Goal: Task Accomplishment & Management: Use online tool/utility

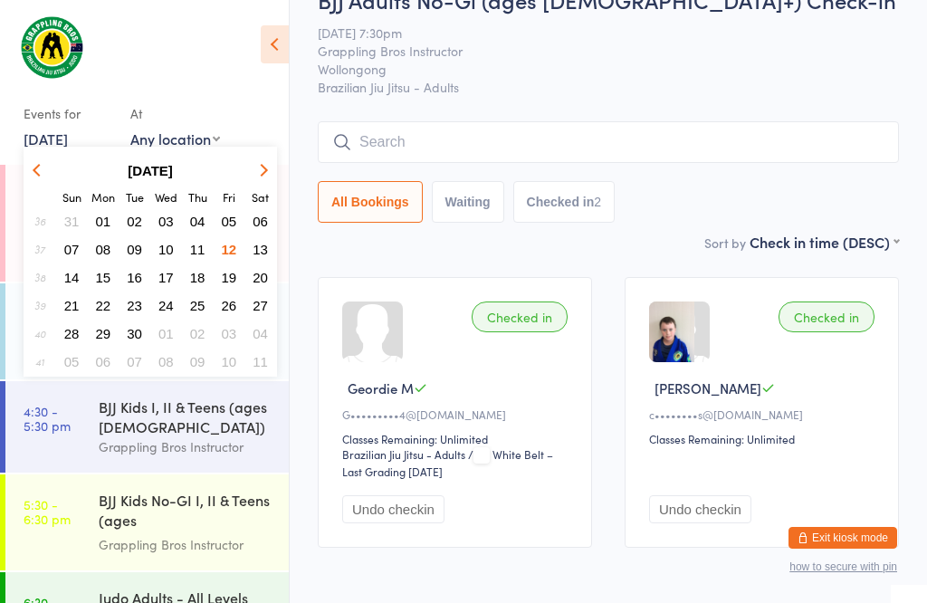
scroll to position [107, 0]
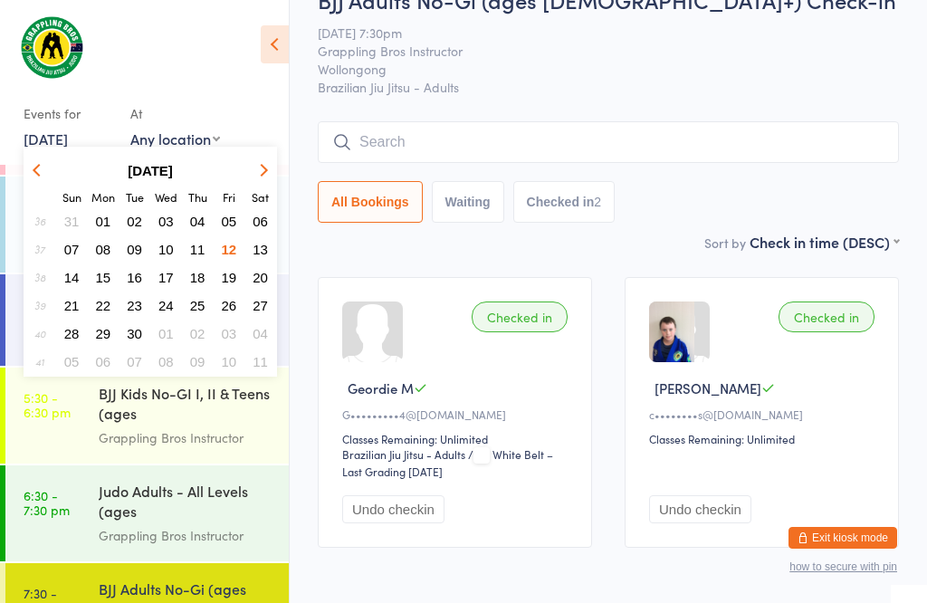
click at [259, 251] on span "13" at bounding box center [260, 249] width 15 height 15
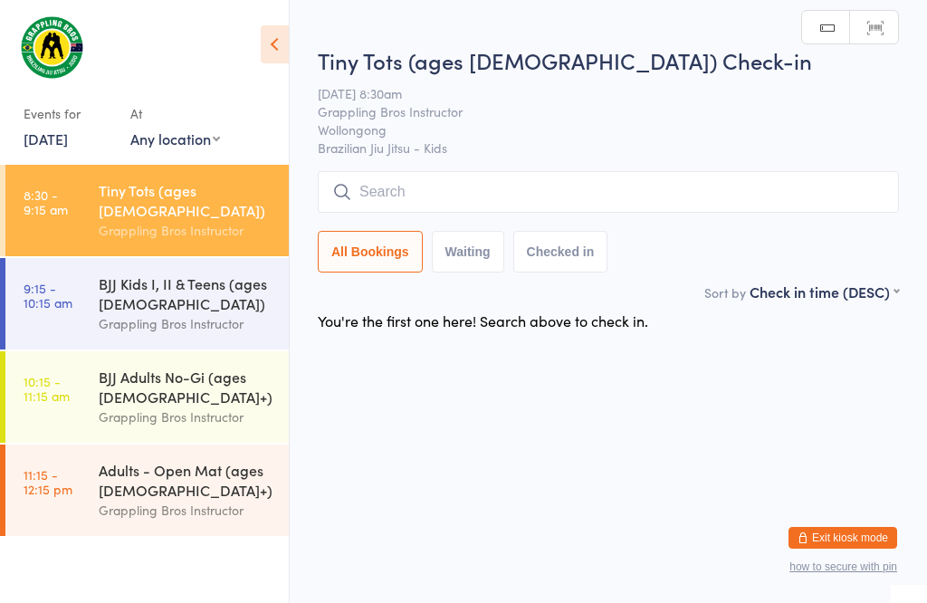
click at [123, 273] on div "BJJ Kids I, II & Teens (ages [DEMOGRAPHIC_DATA])" at bounding box center [186, 293] width 175 height 40
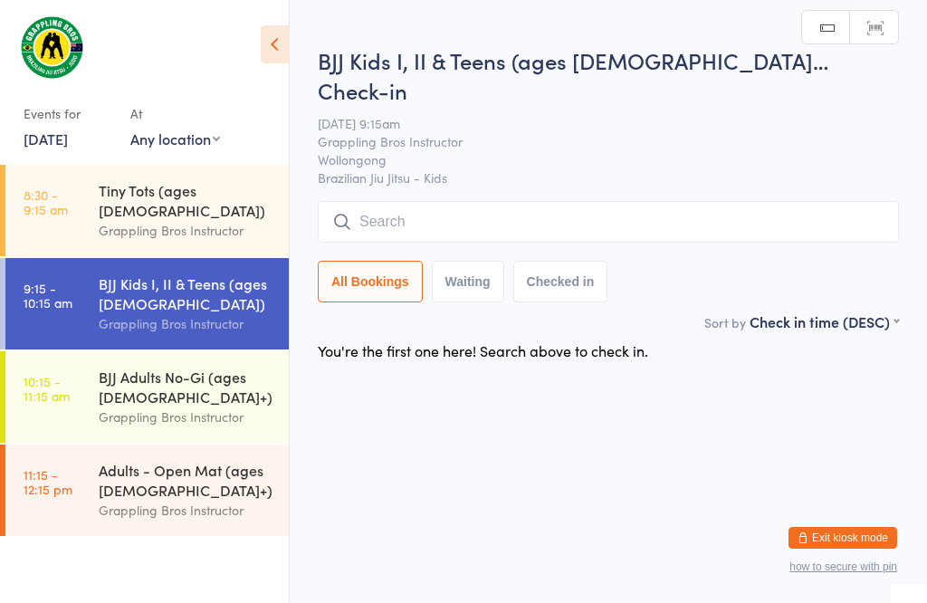
click at [96, 379] on link "10:15 - 11:15 am BJJ Adults No-Gi (ages [DEMOGRAPHIC_DATA]+) Grappling Bros Ins…" at bounding box center [146, 396] width 283 height 91
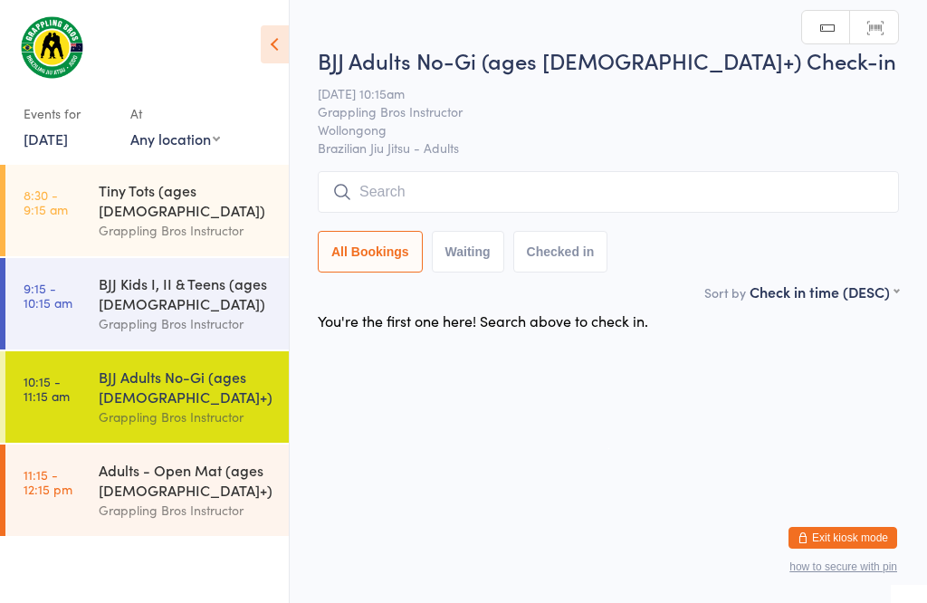
click at [111, 491] on div "Adults - Open Mat (ages [DEMOGRAPHIC_DATA]+)" at bounding box center [186, 480] width 175 height 40
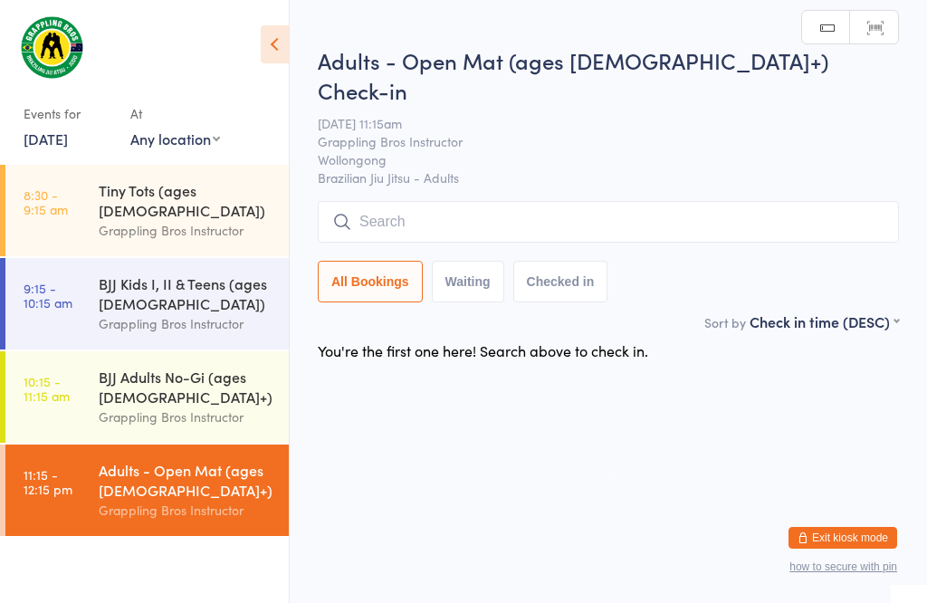
click at [119, 198] on div "Tiny Tots (ages [DEMOGRAPHIC_DATA])" at bounding box center [186, 200] width 175 height 40
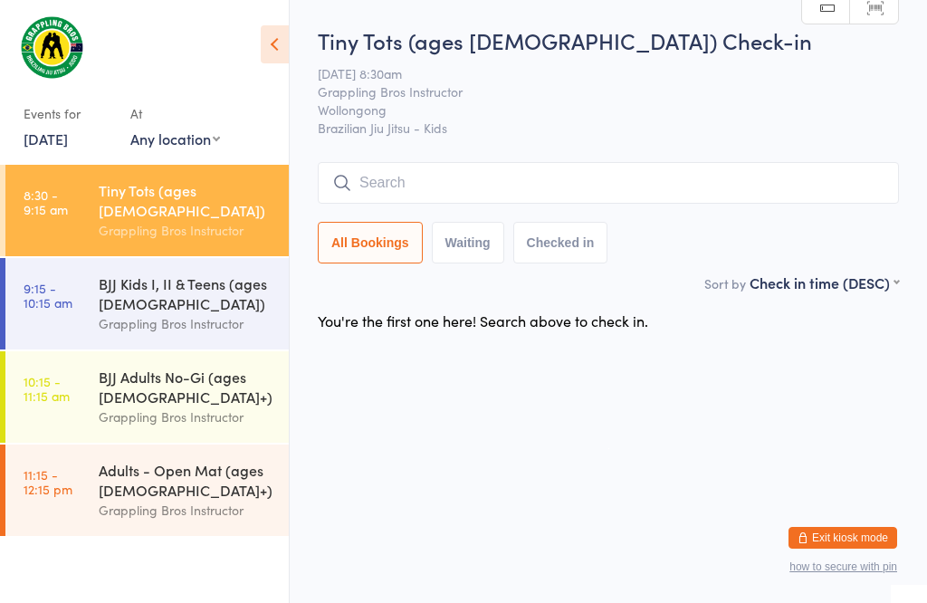
click at [522, 200] on input "search" at bounding box center [608, 183] width 581 height 42
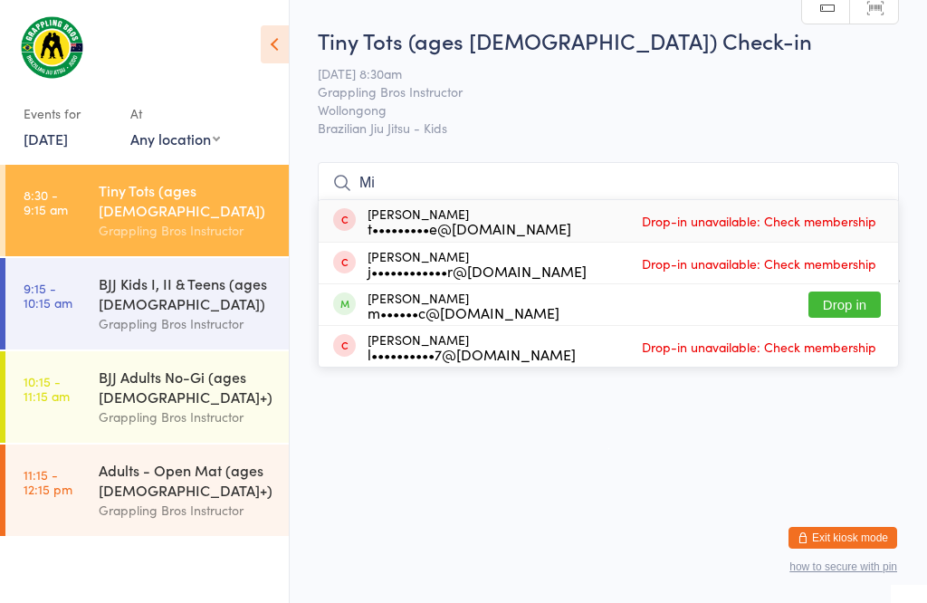
type input "M"
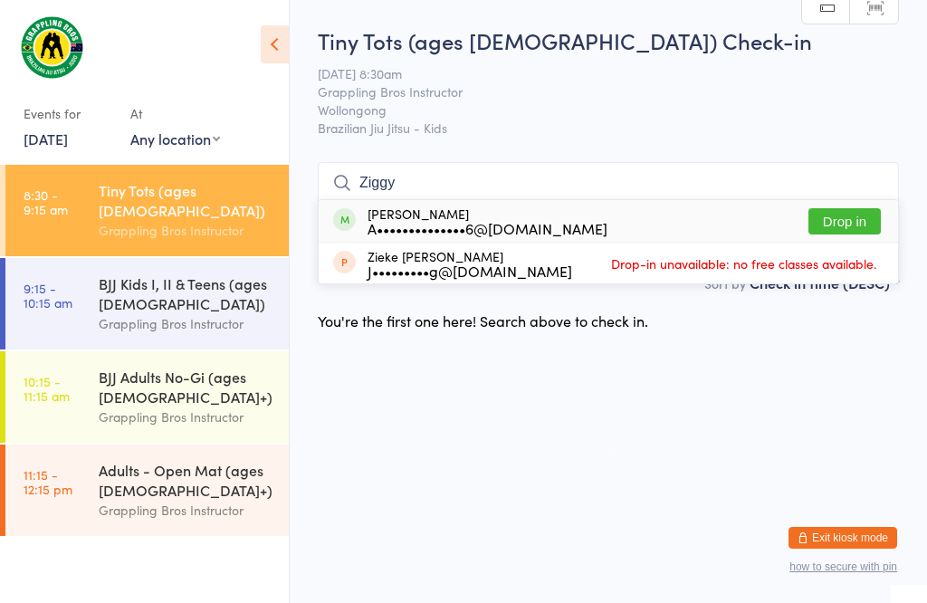
type input "Ziggy"
click at [628, 200] on div "[PERSON_NAME] A••••••••••••••6@[DOMAIN_NAME] Drop in" at bounding box center [609, 221] width 580 height 42
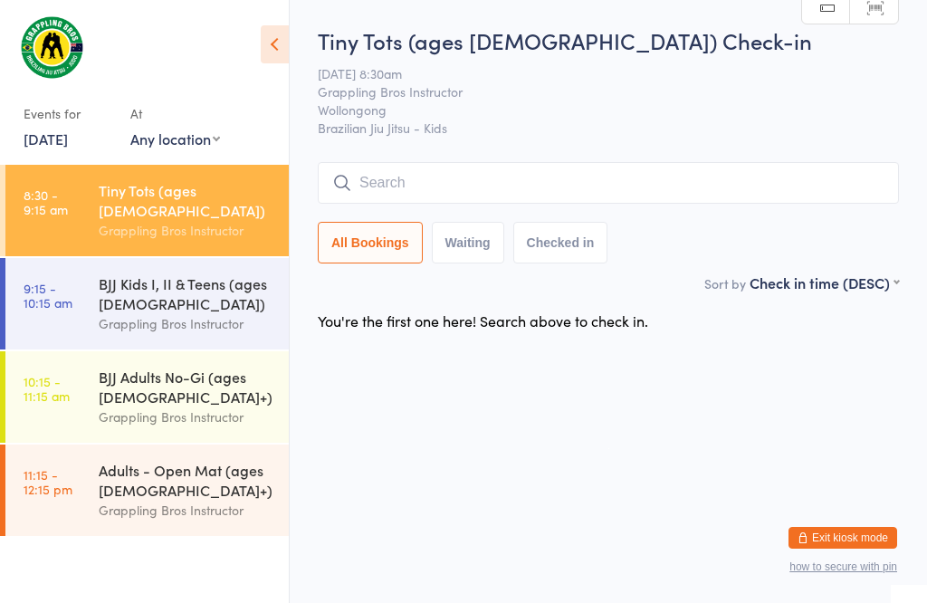
scroll to position [1, 0]
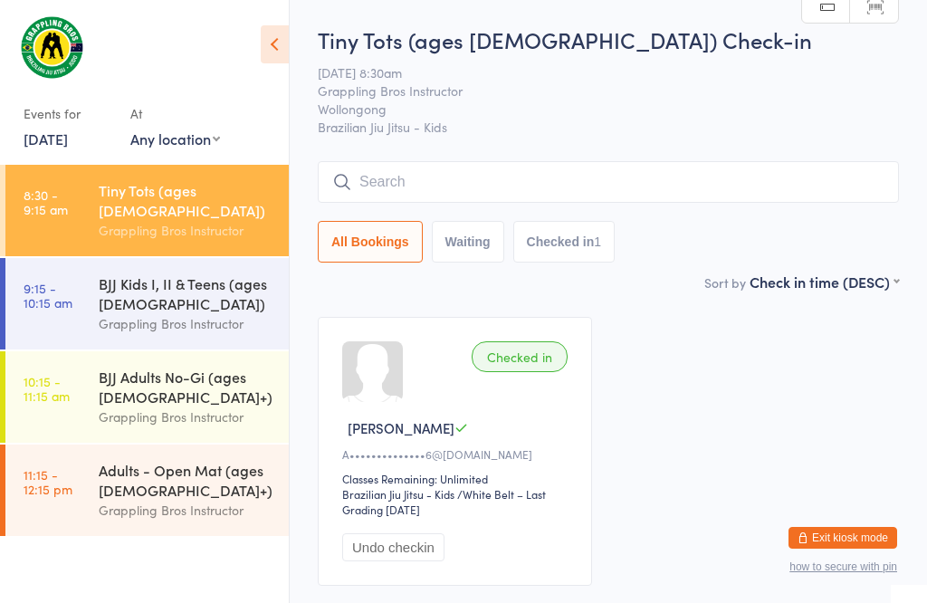
click at [389, 178] on input "search" at bounding box center [608, 182] width 581 height 42
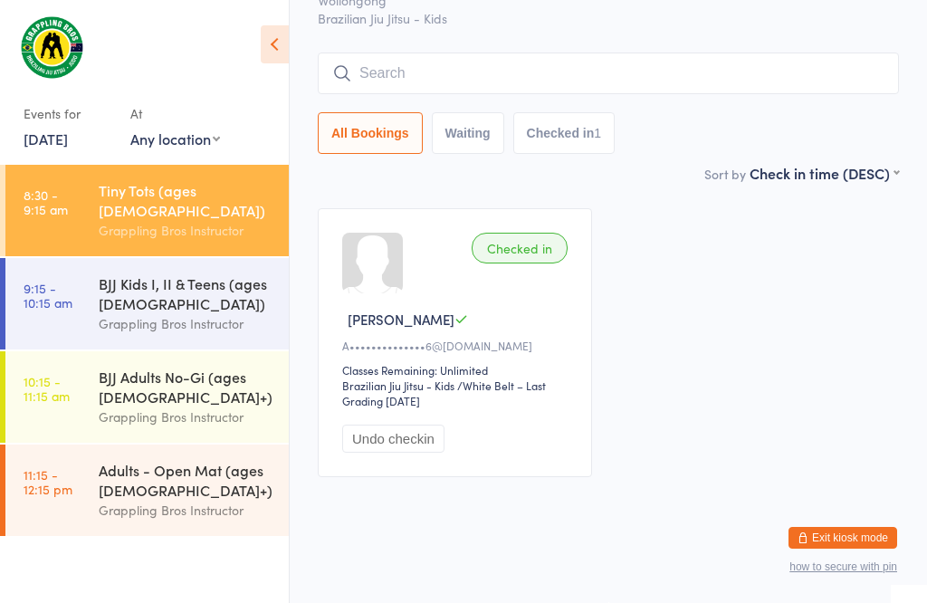
scroll to position [164, 0]
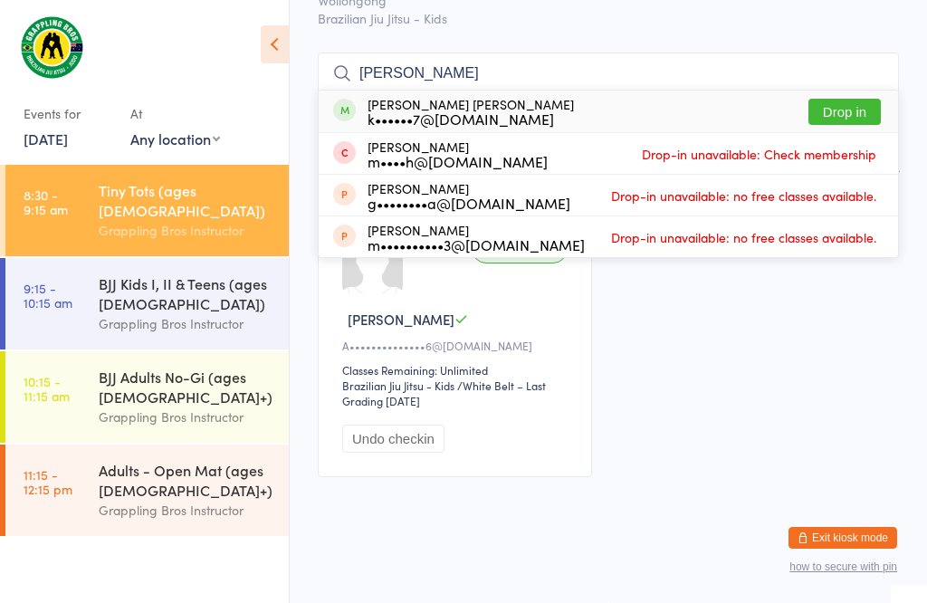
type input "[PERSON_NAME]"
click at [848, 91] on div "[PERSON_NAME] [PERSON_NAME] k••••••7@[DOMAIN_NAME] Drop in" at bounding box center [609, 112] width 580 height 42
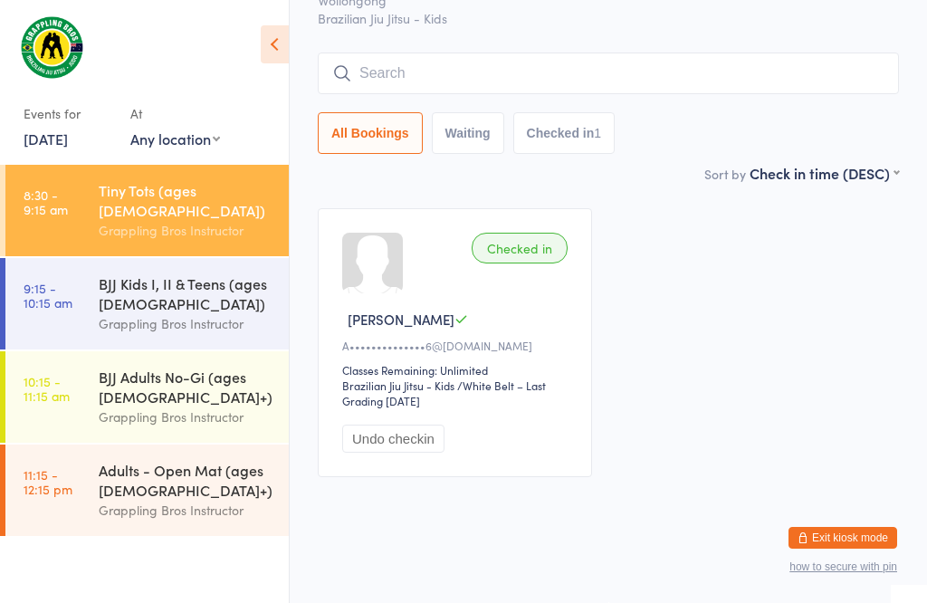
scroll to position [130, 0]
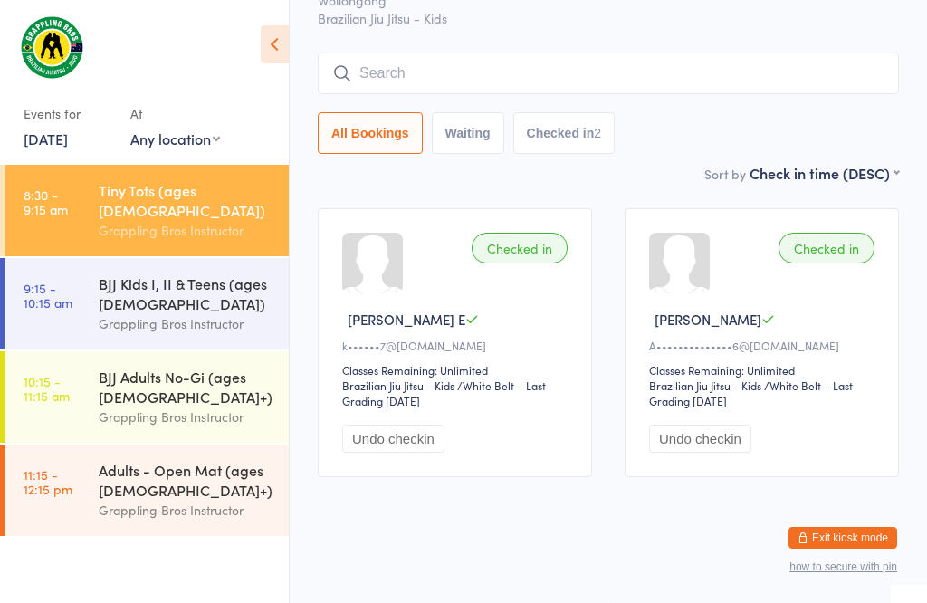
click at [440, 53] on input "search" at bounding box center [608, 74] width 581 height 42
click at [426, 53] on input "search" at bounding box center [608, 74] width 581 height 42
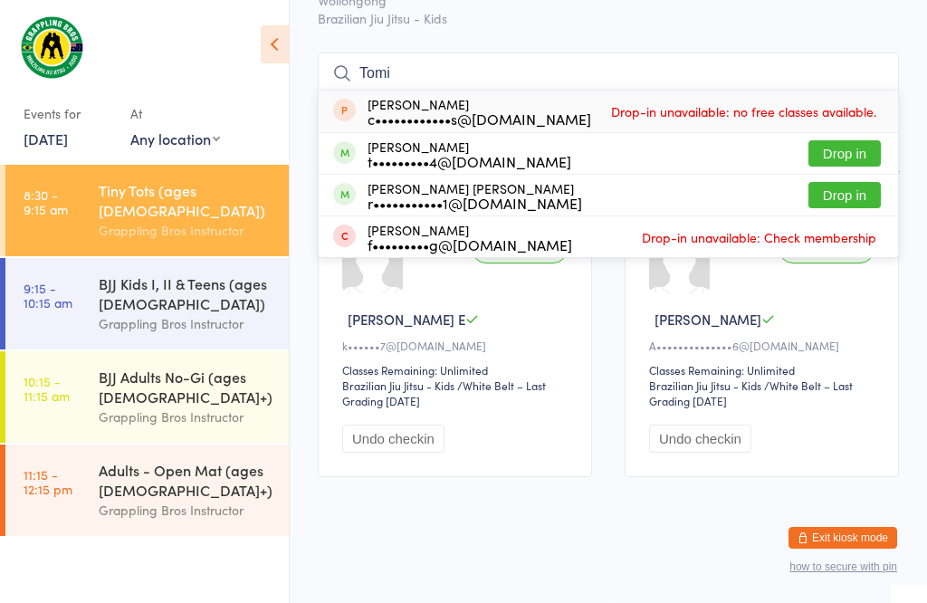
type input "Tomi"
click at [860, 182] on button "Drop in" at bounding box center [845, 195] width 72 height 26
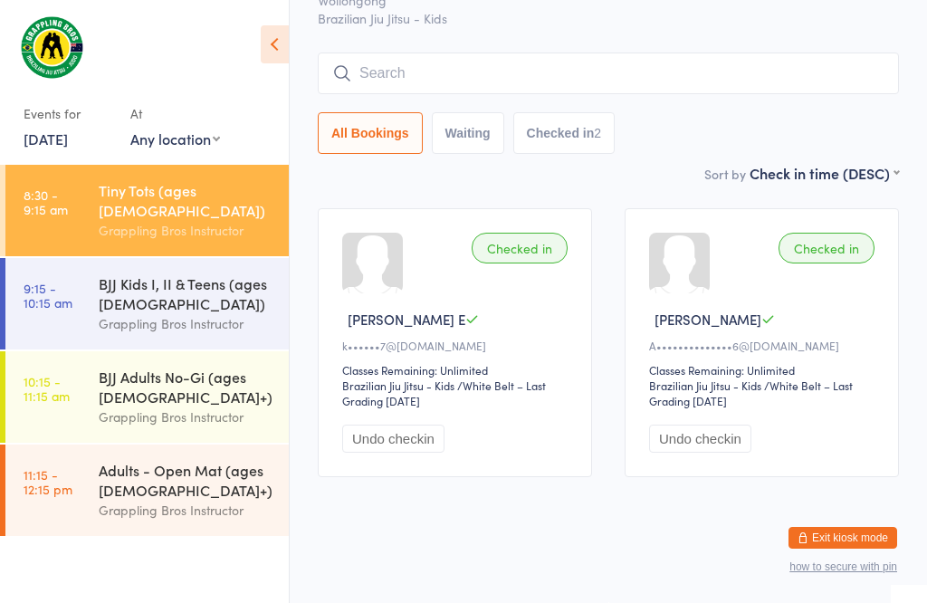
scroll to position [130, 0]
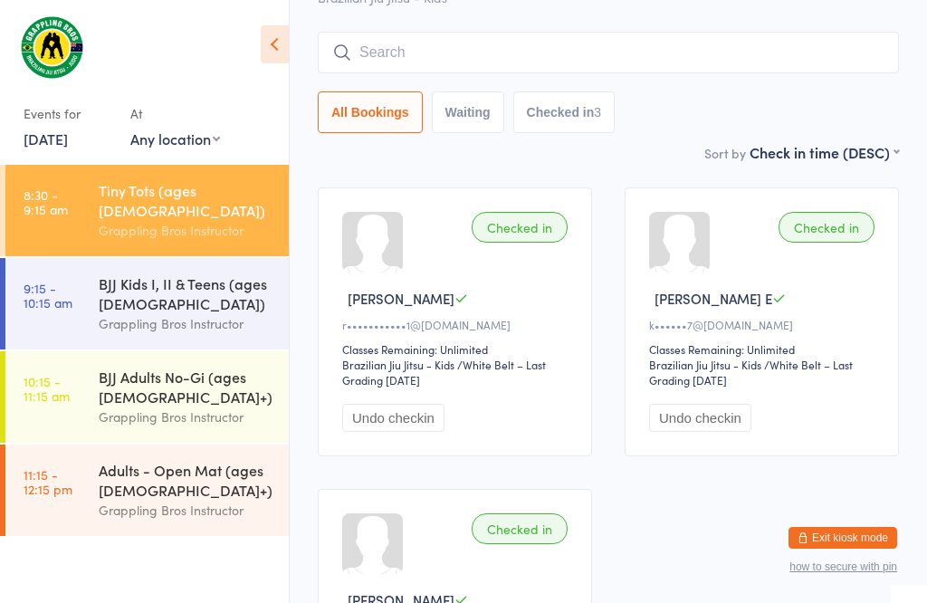
click at [446, 36] on input "search" at bounding box center [608, 53] width 581 height 42
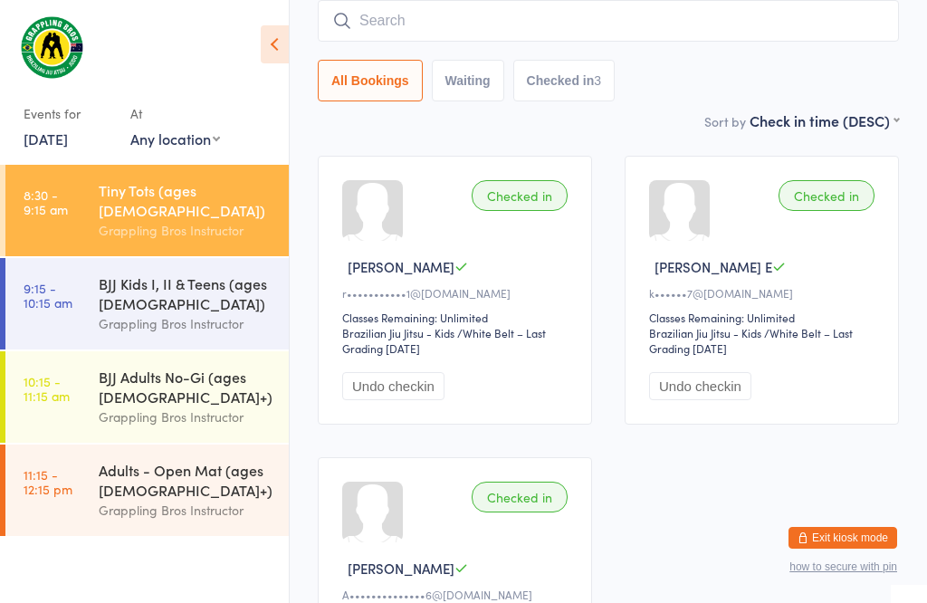
scroll to position [164, 0]
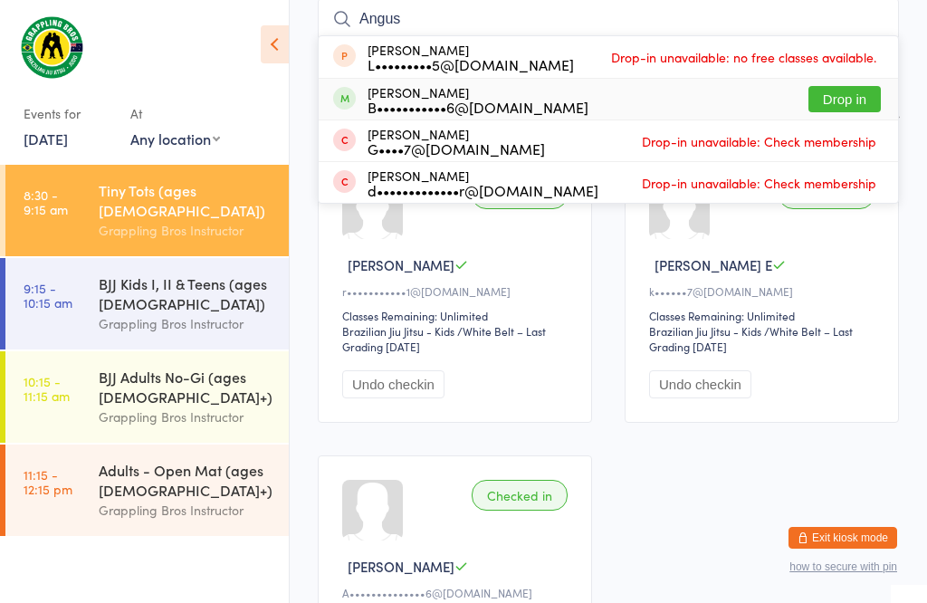
type input "Angus"
click at [846, 97] on button "Drop in" at bounding box center [845, 99] width 72 height 26
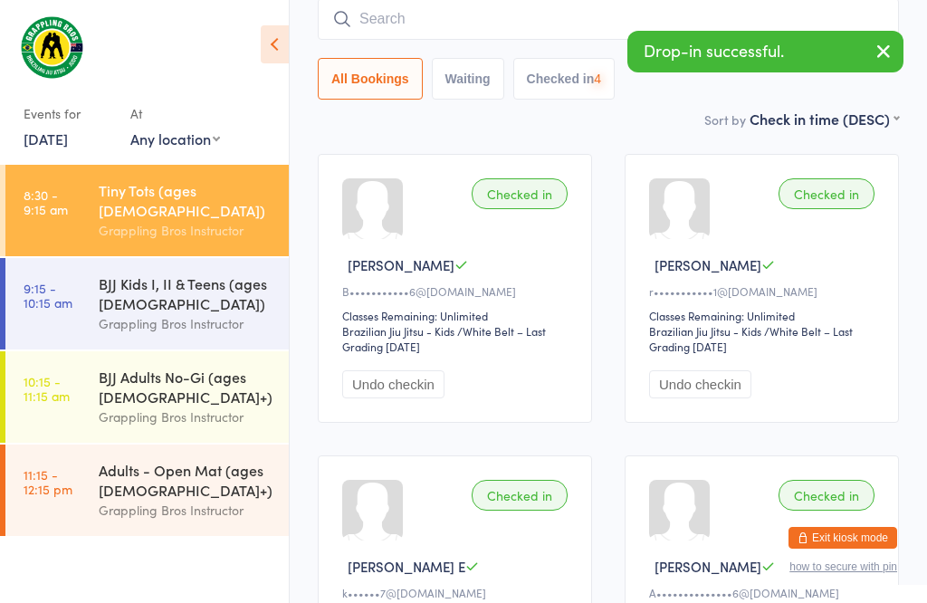
click at [454, 24] on input "search" at bounding box center [608, 19] width 581 height 42
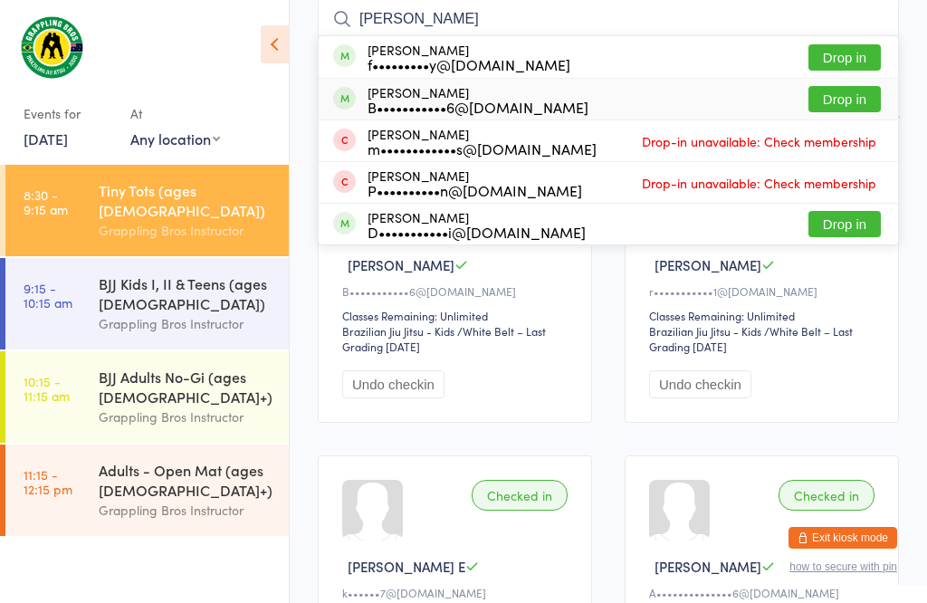
type input "[PERSON_NAME]"
click at [851, 97] on button "Drop in" at bounding box center [845, 99] width 72 height 26
